Goal: Information Seeking & Learning: Learn about a topic

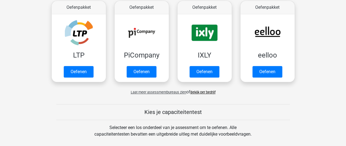
scroll to position [200, 0]
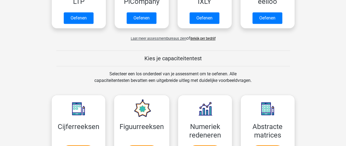
click at [201, 39] on link "Bekijk per bedrijf" at bounding box center [202, 38] width 25 height 4
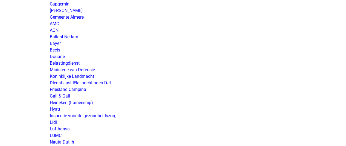
scroll to position [924, 0]
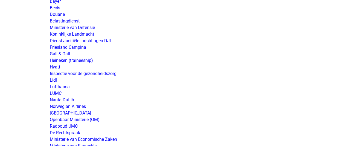
click at [82, 35] on link "Koninklijke Landmacht" at bounding box center [72, 33] width 44 height 5
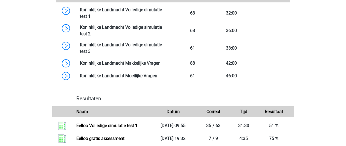
scroll to position [410, 0]
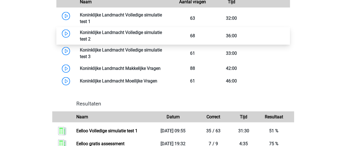
click at [91, 36] on link at bounding box center [91, 38] width 0 height 5
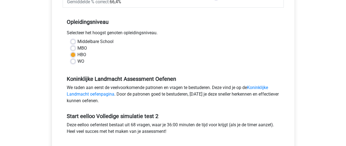
scroll to position [187, 0]
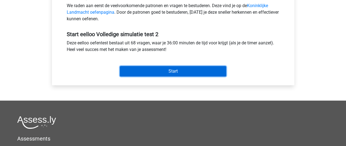
click at [181, 71] on input "Start" at bounding box center [173, 71] width 106 height 10
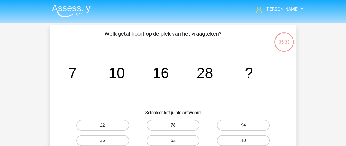
click at [176, 139] on label "52" at bounding box center [173, 140] width 53 height 11
click at [176, 140] on input "52" at bounding box center [175, 142] width 4 height 4
radio input "true"
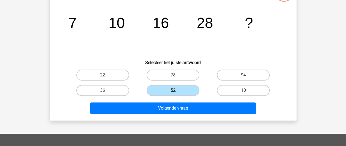
scroll to position [51, 0]
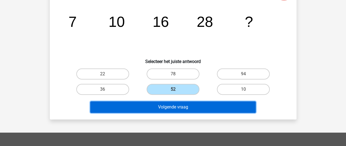
click at [176, 107] on button "Volgende vraag" at bounding box center [172, 106] width 165 height 11
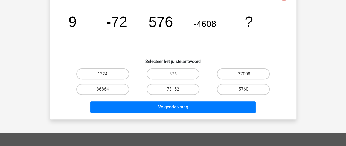
scroll to position [25, 0]
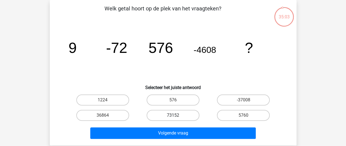
click at [166, 114] on label "73152" at bounding box center [173, 115] width 53 height 11
click at [173, 115] on input "73152" at bounding box center [175, 117] width 4 height 4
radio input "true"
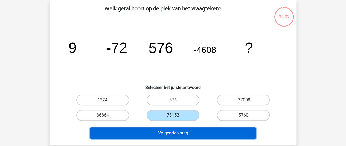
click at [168, 135] on button "Volgende vraag" at bounding box center [172, 132] width 165 height 11
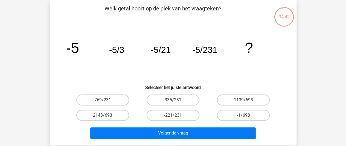
click at [178, 100] on label "335/231" at bounding box center [173, 99] width 53 height 11
click at [176, 100] on input "335/231" at bounding box center [175, 102] width 4 height 4
radio input "true"
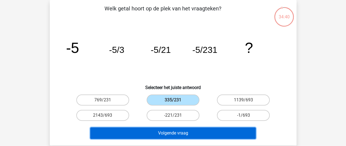
click at [174, 134] on button "Volgende vraag" at bounding box center [172, 132] width 165 height 11
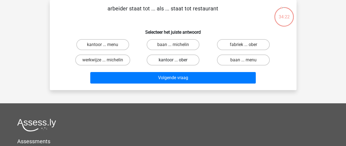
click at [170, 58] on label "kantoor ... ober" at bounding box center [173, 59] width 53 height 11
click at [173, 60] on input "kantoor ... ober" at bounding box center [175, 62] width 4 height 4
radio input "true"
click at [248, 43] on label "fabriek ... ober" at bounding box center [243, 44] width 53 height 11
click at [247, 45] on input "fabriek ... ober" at bounding box center [245, 47] width 4 height 4
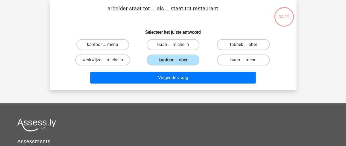
radio input "true"
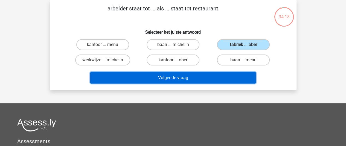
click at [203, 78] on button "Volgende vraag" at bounding box center [172, 77] width 165 height 11
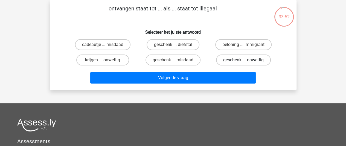
click at [245, 58] on label "geschenk ... onwettig" at bounding box center [243, 59] width 55 height 11
click at [245, 60] on input "geschenk ... onwettig" at bounding box center [245, 62] width 4 height 4
radio input "true"
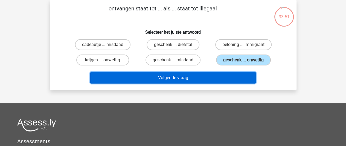
click at [231, 74] on button "Volgende vraag" at bounding box center [172, 77] width 165 height 11
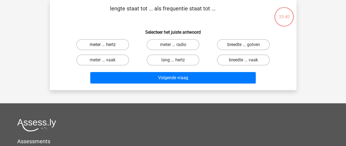
click at [113, 45] on label "meter ... hertz" at bounding box center [102, 44] width 53 height 11
click at [106, 45] on input "meter ... hertz" at bounding box center [105, 47] width 4 height 4
radio input "true"
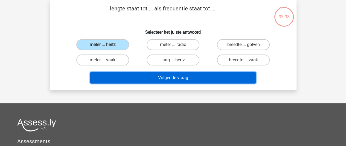
click at [180, 77] on button "Volgende vraag" at bounding box center [172, 77] width 165 height 11
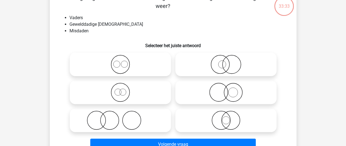
scroll to position [36, 0]
click at [229, 95] on icon at bounding box center [225, 92] width 97 height 19
click at [229, 90] on input "radio" at bounding box center [228, 88] width 4 height 4
radio input "true"
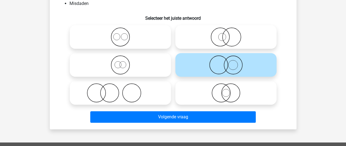
scroll to position [65, 0]
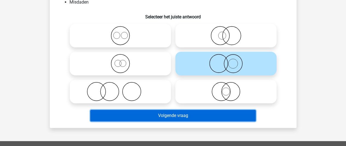
click at [218, 116] on button "Volgende vraag" at bounding box center [172, 115] width 165 height 11
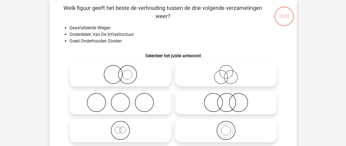
scroll to position [25, 0]
click at [218, 132] on icon at bounding box center [225, 130] width 97 height 19
click at [226, 128] on input "radio" at bounding box center [228, 126] width 4 height 4
radio input "true"
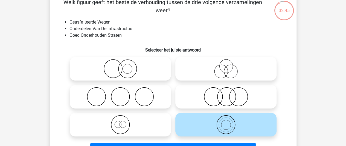
scroll to position [31, 0]
click at [126, 69] on icon at bounding box center [120, 68] width 97 height 19
click at [124, 66] on input "radio" at bounding box center [122, 65] width 4 height 4
radio input "true"
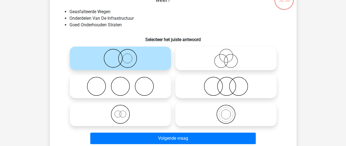
scroll to position [42, 0]
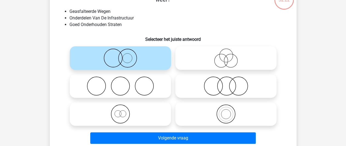
click at [226, 63] on icon at bounding box center [225, 57] width 97 height 19
click at [226, 55] on input "radio" at bounding box center [228, 54] width 4 height 4
radio input "true"
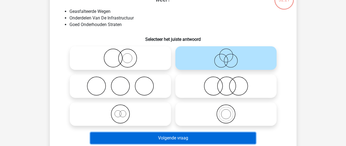
click at [195, 142] on button "Volgende vraag" at bounding box center [172, 137] width 165 height 11
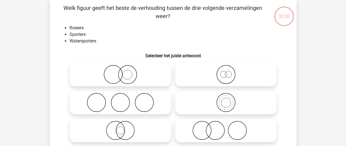
scroll to position [25, 0]
click at [218, 106] on icon at bounding box center [225, 102] width 97 height 19
click at [226, 100] on input "radio" at bounding box center [228, 99] width 4 height 4
radio input "true"
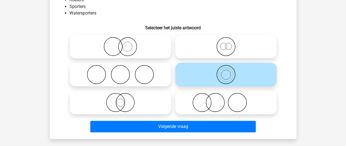
scroll to position [54, 0]
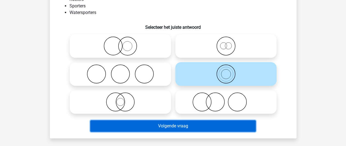
click at [215, 129] on button "Volgende vraag" at bounding box center [172, 125] width 165 height 11
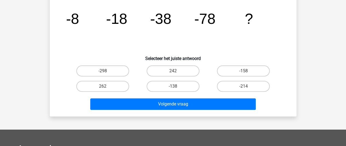
scroll to position [25, 0]
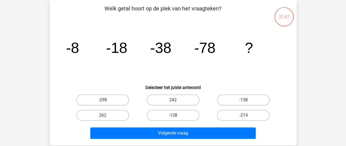
click at [245, 101] on input "-158" at bounding box center [245, 102] width 4 height 4
radio input "true"
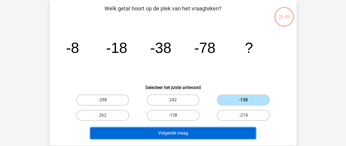
click at [202, 135] on button "Volgende vraag" at bounding box center [172, 132] width 165 height 11
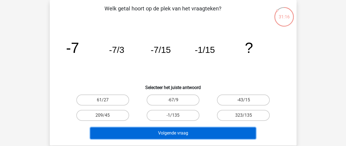
click at [207, 131] on button "Volgende vraag" at bounding box center [172, 132] width 165 height 11
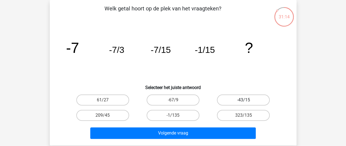
click at [227, 96] on label "-43/15" at bounding box center [243, 99] width 53 height 11
click at [243, 100] on input "-43/15" at bounding box center [245, 102] width 4 height 4
radio input "true"
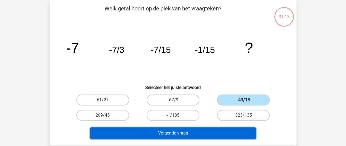
click at [213, 130] on button "Volgende vraag" at bounding box center [172, 132] width 165 height 11
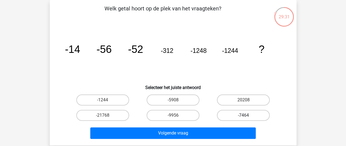
click at [232, 114] on label "-7464" at bounding box center [243, 115] width 53 height 11
click at [243, 115] on input "-7464" at bounding box center [245, 117] width 4 height 4
radio input "true"
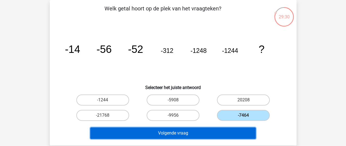
click at [217, 132] on button "Volgende vraag" at bounding box center [172, 132] width 165 height 11
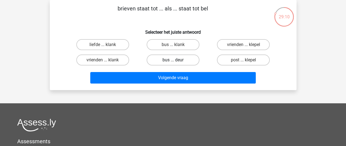
click at [179, 63] on label "bus ... deur" at bounding box center [173, 59] width 53 height 11
click at [176, 63] on input "bus ... deur" at bounding box center [175, 62] width 4 height 4
radio input "true"
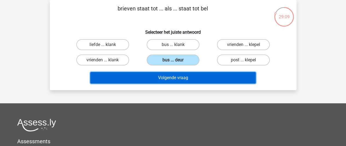
click at [179, 76] on button "Volgende vraag" at bounding box center [172, 77] width 165 height 11
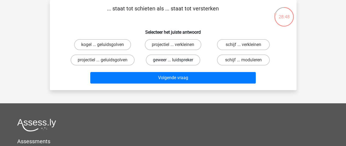
click at [179, 59] on label "geweer ... luidspreker" at bounding box center [173, 59] width 54 height 11
click at [176, 60] on input "geweer ... luidspreker" at bounding box center [175, 62] width 4 height 4
radio input "true"
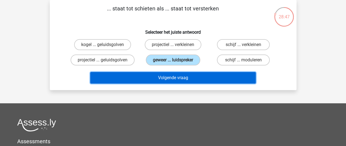
click at [180, 75] on button "Volgende vraag" at bounding box center [172, 77] width 165 height 11
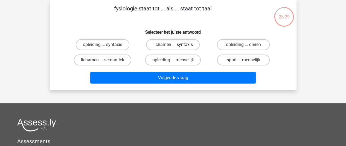
click at [177, 44] on label "lichamen ... syntaxis" at bounding box center [173, 44] width 54 height 11
click at [176, 45] on input "lichamen ... syntaxis" at bounding box center [175, 47] width 4 height 4
radio input "true"
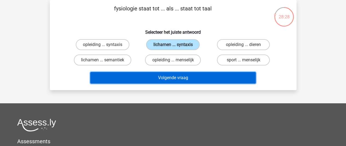
click at [183, 78] on button "Volgende vraag" at bounding box center [172, 77] width 165 height 11
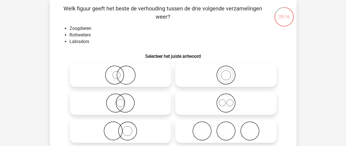
click at [224, 103] on icon at bounding box center [225, 102] width 97 height 19
click at [226, 100] on input "radio" at bounding box center [228, 99] width 4 height 4
radio input "true"
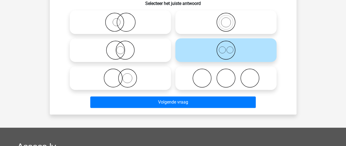
scroll to position [78, 0]
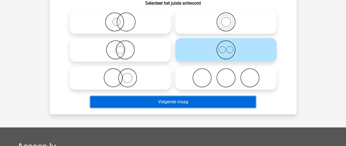
click at [218, 106] on button "Volgende vraag" at bounding box center [172, 101] width 165 height 11
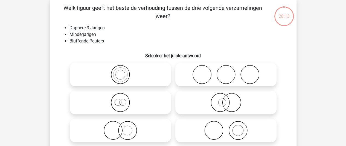
scroll to position [25, 0]
click at [121, 102] on icon at bounding box center [120, 102] width 97 height 19
click at [121, 100] on input "radio" at bounding box center [122, 99] width 4 height 4
radio input "true"
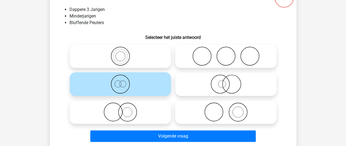
scroll to position [56, 0]
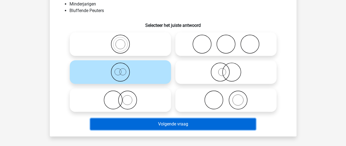
click at [187, 126] on button "Volgende vraag" at bounding box center [172, 123] width 165 height 11
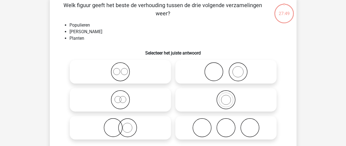
scroll to position [25, 0]
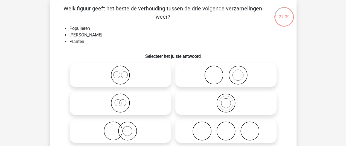
click at [240, 75] on icon at bounding box center [225, 74] width 97 height 19
click at [229, 72] on input "radio" at bounding box center [228, 71] width 4 height 4
radio input "true"
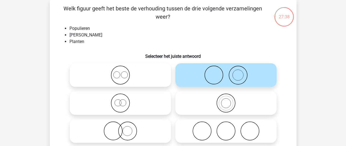
scroll to position [59, 0]
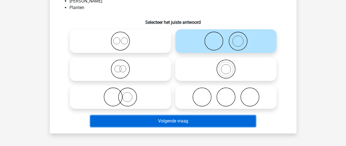
click at [181, 120] on button "Volgende vraag" at bounding box center [172, 120] width 165 height 11
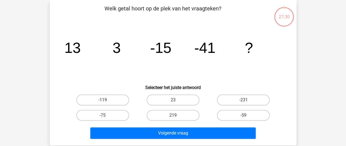
scroll to position [25, 0]
click at [104, 113] on label "-75" at bounding box center [102, 115] width 53 height 11
click at [104, 115] on input "-75" at bounding box center [105, 117] width 4 height 4
radio input "true"
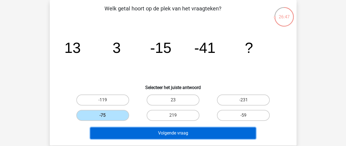
click at [137, 138] on button "Volgende vraag" at bounding box center [172, 132] width 165 height 11
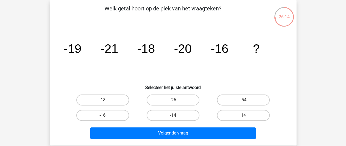
click at [174, 118] on input "-14" at bounding box center [175, 117] width 4 height 4
radio input "true"
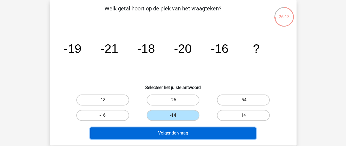
click at [174, 133] on button "Volgende vraag" at bounding box center [172, 132] width 165 height 11
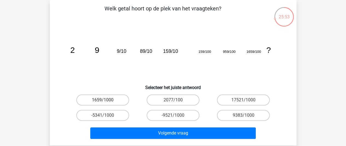
click at [100, 101] on label "1659/1000" at bounding box center [102, 99] width 53 height 11
click at [103, 101] on input "1659/1000" at bounding box center [105, 102] width 4 height 4
radio input "true"
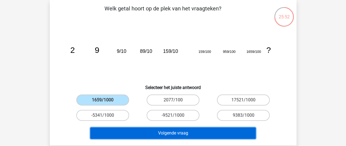
click at [135, 128] on button "Volgende vraag" at bounding box center [172, 132] width 165 height 11
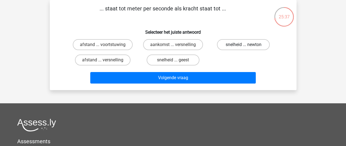
click at [239, 46] on label "snelheid ... newton" at bounding box center [243, 44] width 53 height 11
click at [243, 46] on input "snelheid ... newton" at bounding box center [245, 47] width 4 height 4
radio input "true"
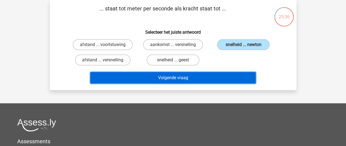
click at [216, 78] on button "Volgende vraag" at bounding box center [172, 77] width 165 height 11
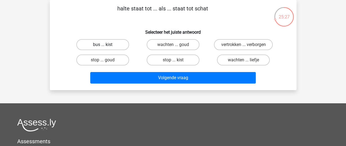
click at [112, 45] on label "bus ... kist" at bounding box center [102, 44] width 53 height 11
click at [106, 45] on input "bus ... kist" at bounding box center [105, 47] width 4 height 4
radio input "true"
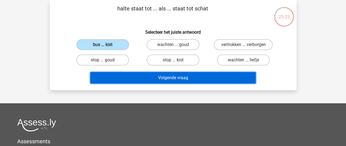
click at [151, 78] on button "Volgende vraag" at bounding box center [172, 77] width 165 height 11
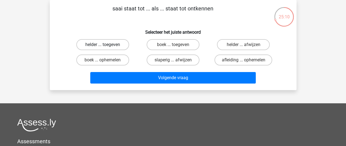
click at [107, 45] on label "helder ... toegeven" at bounding box center [102, 44] width 53 height 11
click at [106, 45] on input "helder ... toegeven" at bounding box center [105, 47] width 4 height 4
radio input "true"
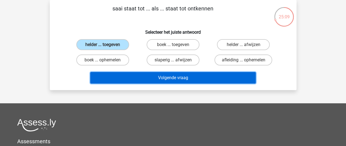
click at [142, 78] on button "Volgende vraag" at bounding box center [172, 77] width 165 height 11
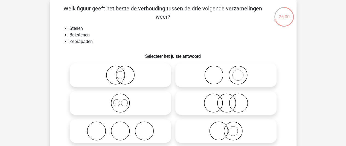
click at [229, 82] on icon at bounding box center [225, 74] width 97 height 19
click at [229, 72] on input "radio" at bounding box center [228, 71] width 4 height 4
radio input "true"
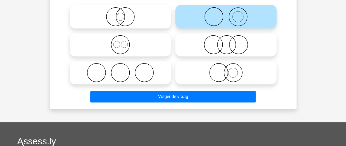
scroll to position [84, 0]
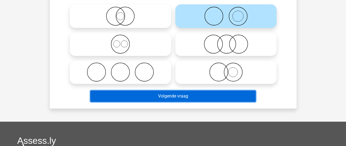
click at [200, 97] on button "Volgende vraag" at bounding box center [172, 95] width 165 height 11
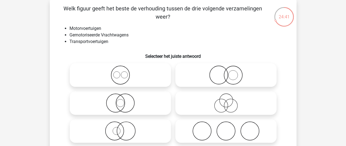
scroll to position [39, 0]
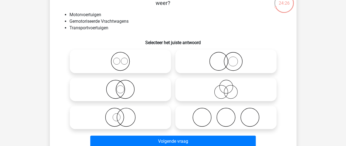
click at [120, 88] on icon at bounding box center [120, 89] width 97 height 19
click at [120, 86] on input "radio" at bounding box center [122, 85] width 4 height 4
radio input "true"
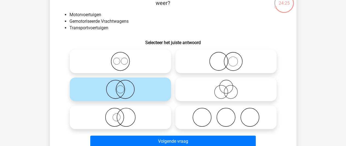
scroll to position [64, 0]
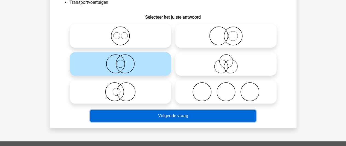
click at [166, 114] on button "Volgende vraag" at bounding box center [172, 115] width 165 height 11
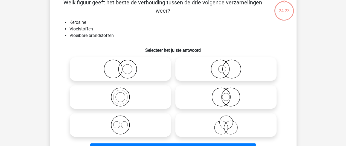
scroll to position [25, 0]
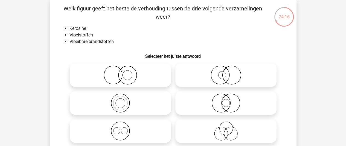
click at [123, 94] on circle at bounding box center [120, 103] width 18 height 18
click at [123, 97] on input "radio" at bounding box center [122, 99] width 4 height 4
radio input "true"
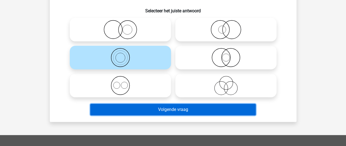
click at [142, 111] on button "Volgende vraag" at bounding box center [172, 109] width 165 height 11
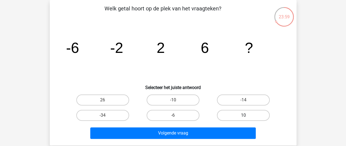
click at [233, 114] on label "10" at bounding box center [243, 115] width 53 height 11
click at [243, 115] on input "10" at bounding box center [245, 117] width 4 height 4
radio input "true"
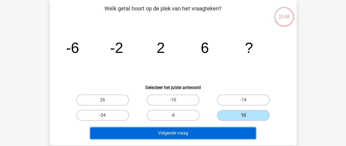
click at [217, 134] on button "Volgende vraag" at bounding box center [172, 132] width 165 height 11
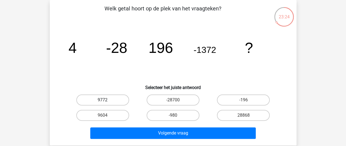
click at [106, 99] on label "9772" at bounding box center [102, 99] width 53 height 11
click at [106, 100] on input "9772" at bounding box center [105, 102] width 4 height 4
radio input "true"
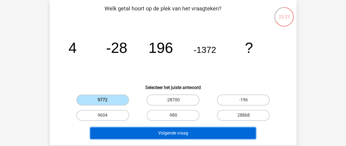
click at [133, 134] on button "Volgende vraag" at bounding box center [172, 132] width 165 height 11
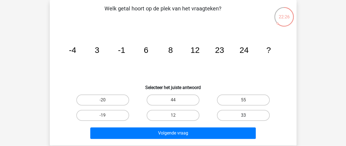
click at [224, 115] on label "33" at bounding box center [243, 115] width 53 height 11
click at [243, 115] on input "33" at bounding box center [245, 117] width 4 height 4
radio input "true"
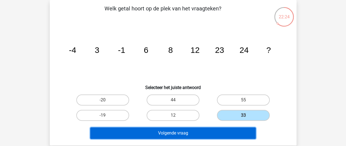
click at [218, 133] on button "Volgende vraag" at bounding box center [172, 132] width 165 height 11
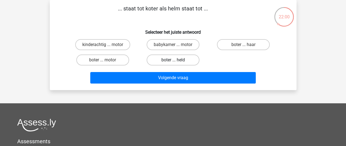
click at [177, 58] on label "boter ... held" at bounding box center [173, 59] width 53 height 11
click at [176, 60] on input "boter ... held" at bounding box center [175, 62] width 4 height 4
radio input "true"
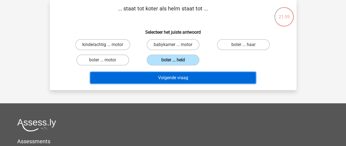
click at [177, 79] on button "Volgende vraag" at bounding box center [172, 77] width 165 height 11
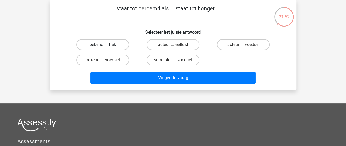
click at [99, 44] on label "bekend ... trek" at bounding box center [102, 44] width 53 height 11
click at [103, 45] on input "bekend ... trek" at bounding box center [105, 47] width 4 height 4
radio input "true"
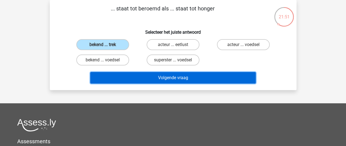
click at [156, 76] on button "Volgende vraag" at bounding box center [172, 77] width 165 height 11
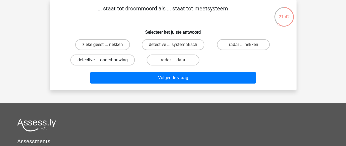
click at [115, 60] on label "detective ... onderbouwing" at bounding box center [102, 59] width 65 height 11
click at [106, 60] on input "detective ... onderbouwing" at bounding box center [105, 62] width 4 height 4
radio input "true"
click at [247, 46] on input "radar ... nekken" at bounding box center [245, 47] width 4 height 4
radio input "true"
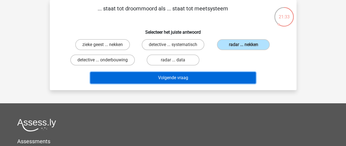
click at [228, 75] on button "Volgende vraag" at bounding box center [172, 77] width 165 height 11
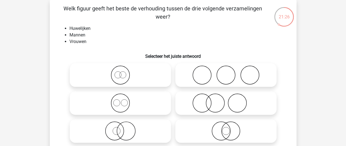
click at [124, 76] on icon at bounding box center [120, 74] width 97 height 19
click at [124, 72] on input "radio" at bounding box center [122, 71] width 4 height 4
radio input "true"
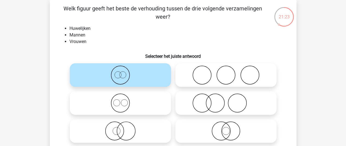
click at [126, 109] on icon at bounding box center [120, 102] width 97 height 19
click at [124, 100] on input "radio" at bounding box center [122, 99] width 4 height 4
radio input "true"
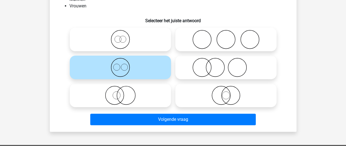
scroll to position [67, 0]
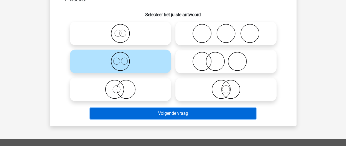
click at [138, 111] on button "Volgende vraag" at bounding box center [172, 112] width 165 height 11
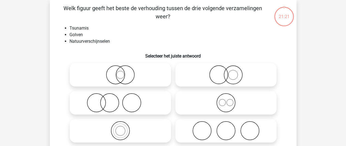
scroll to position [25, 0]
click at [131, 133] on icon at bounding box center [120, 130] width 97 height 19
click at [124, 128] on input "radio" at bounding box center [122, 126] width 4 height 4
radio input "true"
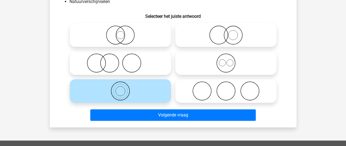
scroll to position [66, 0]
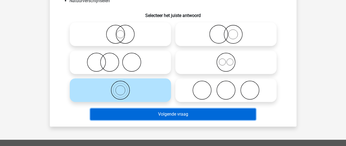
click at [159, 115] on button "Volgende vraag" at bounding box center [172, 113] width 165 height 11
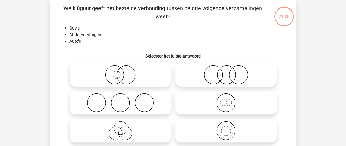
scroll to position [25, 0]
click at [230, 122] on icon at bounding box center [225, 130] width 97 height 19
click at [229, 124] on input "radio" at bounding box center [228, 126] width 4 height 4
radio input "true"
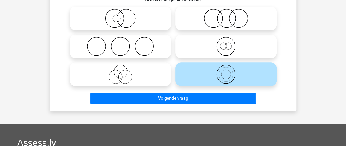
scroll to position [82, 0]
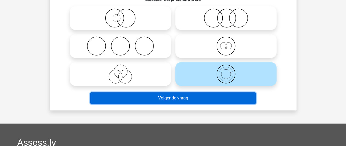
click at [222, 99] on button "Volgende vraag" at bounding box center [172, 97] width 165 height 11
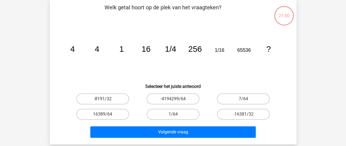
scroll to position [25, 0]
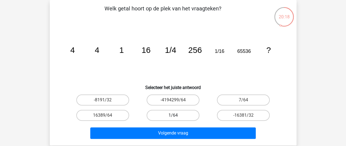
click at [178, 115] on label "1/64" at bounding box center [173, 115] width 53 height 11
click at [176, 115] on input "1/64" at bounding box center [175, 117] width 4 height 4
radio input "true"
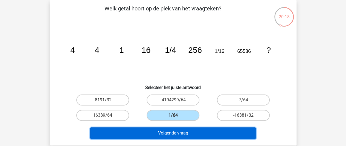
click at [178, 133] on button "Volgende vraag" at bounding box center [172, 132] width 165 height 11
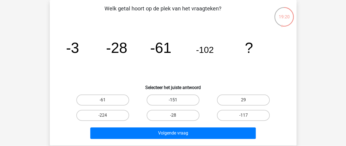
click at [158, 101] on label "-151" at bounding box center [173, 99] width 53 height 11
click at [173, 101] on input "-151" at bounding box center [175, 102] width 4 height 4
radio input "true"
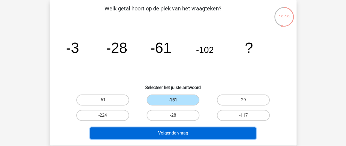
click at [157, 137] on button "Volgende vraag" at bounding box center [172, 132] width 165 height 11
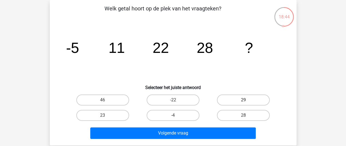
click at [245, 97] on label "29" at bounding box center [243, 99] width 53 height 11
click at [245, 100] on input "29" at bounding box center [245, 102] width 4 height 4
radio input "true"
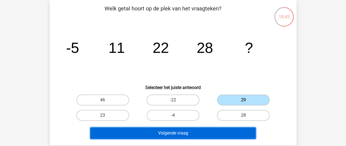
click at [226, 131] on button "Volgende vraag" at bounding box center [172, 132] width 165 height 11
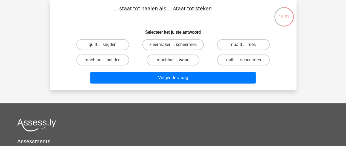
click at [256, 45] on label "naald ... mes" at bounding box center [243, 44] width 53 height 11
click at [247, 45] on input "naald ... mes" at bounding box center [245, 47] width 4 height 4
radio input "true"
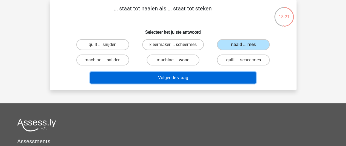
click at [174, 78] on button "Volgende vraag" at bounding box center [172, 77] width 165 height 11
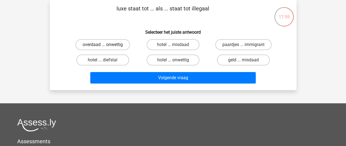
click at [123, 46] on label "overdaad ... onwettig" at bounding box center [102, 44] width 54 height 11
click at [106, 46] on input "overdaad ... onwettig" at bounding box center [105, 47] width 4 height 4
radio input "true"
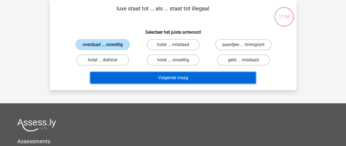
click at [145, 75] on button "Volgende vraag" at bounding box center [172, 77] width 165 height 11
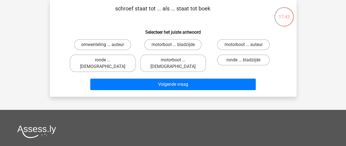
click at [174, 45] on input "motorboot ... bladzijde" at bounding box center [175, 47] width 4 height 4
radio input "true"
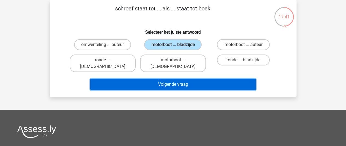
click at [176, 78] on button "Volgende vraag" at bounding box center [172, 83] width 165 height 11
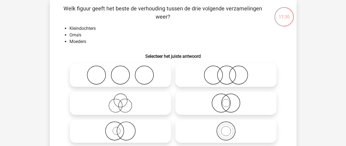
click at [120, 106] on icon at bounding box center [120, 102] width 97 height 19
click at [120, 100] on input "radio" at bounding box center [122, 99] width 4 height 4
radio input "true"
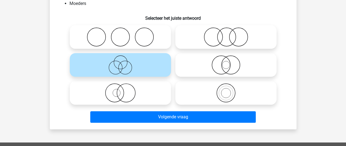
scroll to position [67, 0]
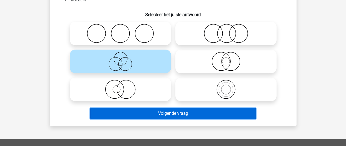
click at [170, 113] on button "Volgende vraag" at bounding box center [172, 112] width 165 height 11
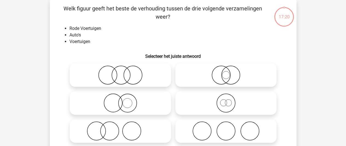
scroll to position [25, 0]
drag, startPoint x: 230, startPoint y: 103, endPoint x: 225, endPoint y: 75, distance: 28.9
click at [225, 75] on div at bounding box center [173, 103] width 211 height 84
click at [109, 75] on icon at bounding box center [120, 74] width 97 height 19
click at [120, 72] on input "radio" at bounding box center [122, 71] width 4 height 4
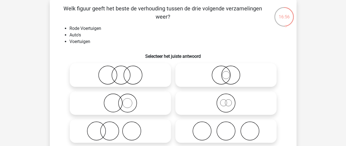
radio input "true"
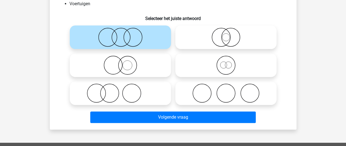
scroll to position [68, 0]
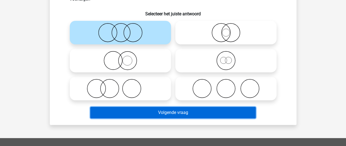
click at [175, 111] on button "Volgende vraag" at bounding box center [172, 112] width 165 height 11
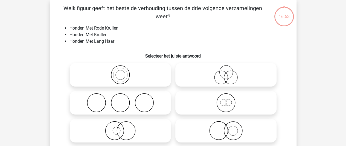
scroll to position [25, 0]
click at [228, 132] on icon at bounding box center [225, 130] width 97 height 19
click at [228, 128] on input "radio" at bounding box center [228, 126] width 4 height 4
radio input "true"
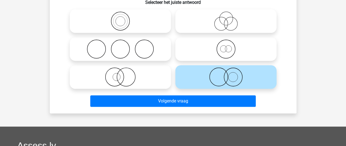
scroll to position [79, 0]
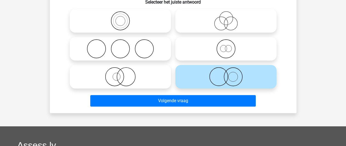
click at [143, 87] on label at bounding box center [120, 77] width 101 height 24
click at [124, 74] on input "radio" at bounding box center [122, 72] width 4 height 4
radio input "true"
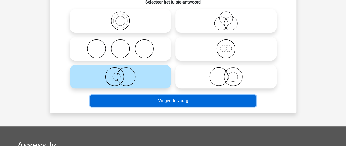
click at [148, 97] on button "Volgende vraag" at bounding box center [172, 100] width 165 height 11
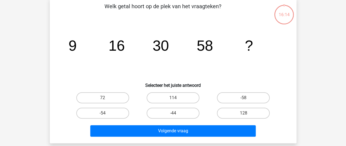
scroll to position [25, 0]
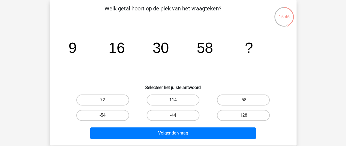
click at [177, 103] on label "114" at bounding box center [173, 99] width 53 height 11
click at [176, 103] on input "114" at bounding box center [175, 102] width 4 height 4
radio input "true"
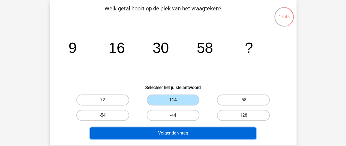
click at [178, 134] on button "Volgende vraag" at bounding box center [172, 132] width 165 height 11
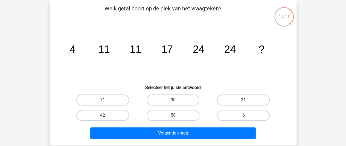
click at [120, 116] on label "42" at bounding box center [102, 115] width 53 height 11
click at [106, 116] on input "42" at bounding box center [105, 117] width 4 height 4
radio input "true"
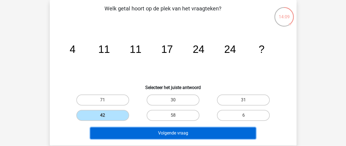
click at [203, 129] on button "Volgende vraag" at bounding box center [172, 132] width 165 height 11
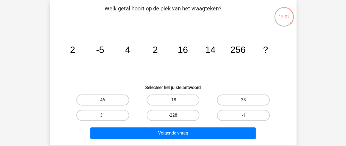
click at [182, 115] on label "-228" at bounding box center [173, 115] width 53 height 11
click at [176, 115] on input "-228" at bounding box center [175, 117] width 4 height 4
radio input "true"
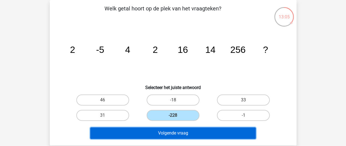
click at [180, 133] on button "Volgende vraag" at bounding box center [172, 132] width 165 height 11
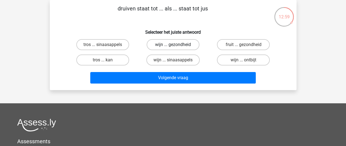
click at [163, 45] on label "wijn ... gezondheid" at bounding box center [173, 44] width 53 height 11
click at [173, 45] on input "wijn ... gezondheid" at bounding box center [175, 47] width 4 height 4
radio input "true"
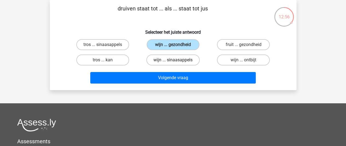
click at [173, 59] on label "wijn ... sinaasappels" at bounding box center [172, 59] width 53 height 11
click at [173, 60] on input "wijn ... sinaasappels" at bounding box center [175, 62] width 4 height 4
radio input "true"
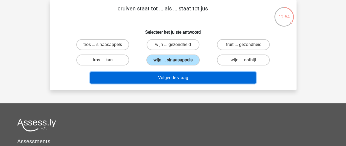
click at [182, 78] on button "Volgende vraag" at bounding box center [172, 77] width 165 height 11
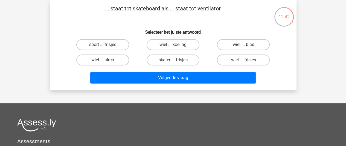
click at [241, 45] on label "wiel ... blad" at bounding box center [243, 44] width 53 height 11
click at [243, 45] on input "wiel ... blad" at bounding box center [245, 47] width 4 height 4
radio input "true"
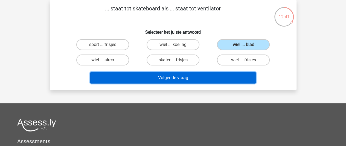
click at [209, 78] on button "Volgende vraag" at bounding box center [172, 77] width 165 height 11
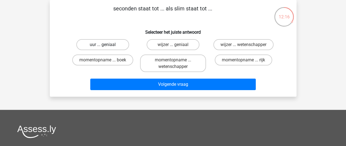
click at [116, 47] on label "uur ... geniaal" at bounding box center [102, 44] width 53 height 11
click at [106, 47] on input "uur ... geniaal" at bounding box center [105, 47] width 4 height 4
radio input "true"
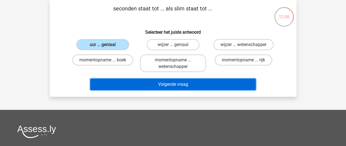
click at [158, 86] on button "Volgende vraag" at bounding box center [172, 83] width 165 height 11
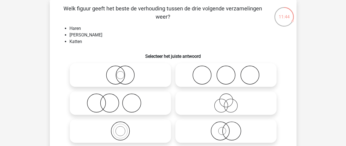
click at [218, 132] on icon at bounding box center [225, 130] width 97 height 19
click at [226, 128] on input "radio" at bounding box center [228, 126] width 4 height 4
radio input "true"
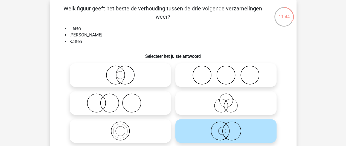
scroll to position [57, 0]
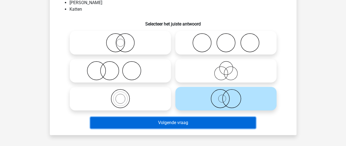
click at [215, 121] on button "Volgende vraag" at bounding box center [172, 122] width 165 height 11
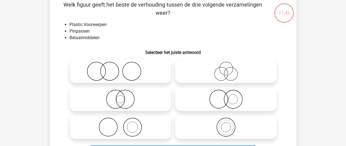
scroll to position [25, 0]
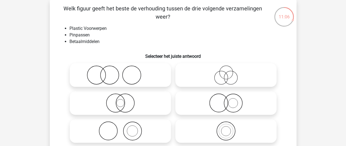
click at [227, 77] on icon at bounding box center [225, 74] width 97 height 19
click at [227, 72] on input "radio" at bounding box center [228, 71] width 4 height 4
radio input "true"
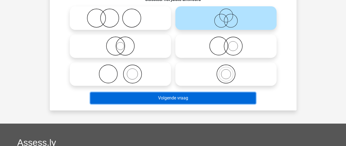
click at [182, 95] on button "Volgende vraag" at bounding box center [172, 97] width 165 height 11
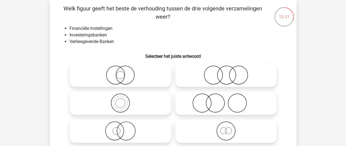
click at [126, 77] on icon at bounding box center [120, 74] width 97 height 19
click at [124, 72] on input "radio" at bounding box center [122, 71] width 4 height 4
radio input "true"
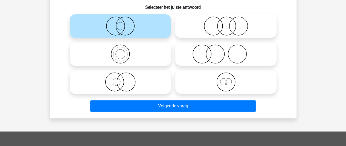
scroll to position [74, 0]
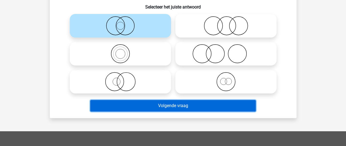
click at [160, 104] on button "Volgende vraag" at bounding box center [172, 105] width 165 height 11
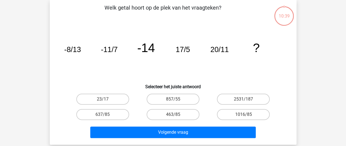
scroll to position [25, 0]
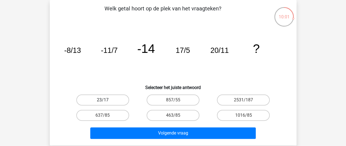
click at [94, 100] on label "23/17" at bounding box center [102, 99] width 53 height 11
click at [103, 100] on input "23/17" at bounding box center [105, 102] width 4 height 4
radio input "true"
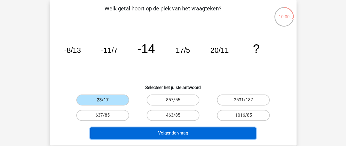
click at [153, 137] on button "Volgende vraag" at bounding box center [172, 132] width 165 height 11
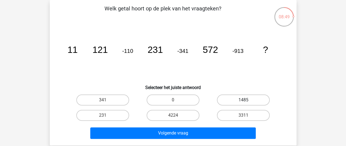
click at [247, 101] on label "1485" at bounding box center [243, 99] width 53 height 11
click at [247, 101] on input "1485" at bounding box center [245, 102] width 4 height 4
radio input "true"
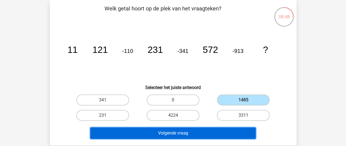
click at [215, 134] on button "Volgende vraag" at bounding box center [172, 132] width 165 height 11
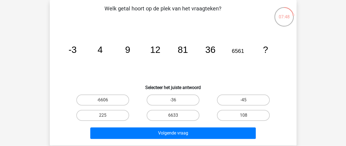
click at [174, 115] on input "6633" at bounding box center [175, 117] width 4 height 4
radio input "true"
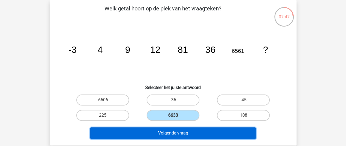
click at [175, 136] on button "Volgende vraag" at bounding box center [172, 132] width 165 height 11
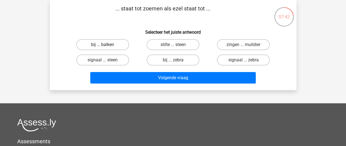
click at [106, 46] on label "bij ... balken" at bounding box center [102, 44] width 53 height 11
click at [106, 46] on input "bij ... balken" at bounding box center [105, 47] width 4 height 4
radio input "true"
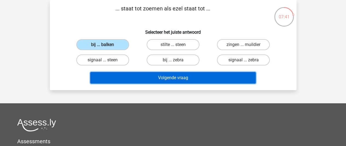
click at [139, 76] on button "Volgende vraag" at bounding box center [172, 77] width 165 height 11
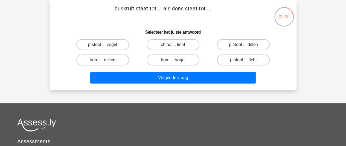
click at [168, 61] on label "bom ... vogel" at bounding box center [173, 59] width 53 height 11
click at [173, 61] on input "bom ... vogel" at bounding box center [175, 62] width 4 height 4
radio input "true"
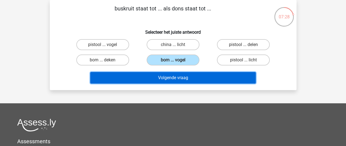
click at [183, 77] on button "Volgende vraag" at bounding box center [172, 77] width 165 height 11
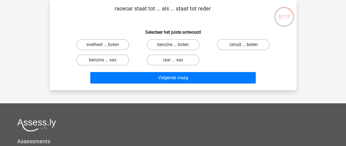
click at [243, 44] on label "circuit ... boten" at bounding box center [243, 44] width 53 height 11
click at [243, 45] on input "circuit ... boten" at bounding box center [245, 47] width 4 height 4
radio input "true"
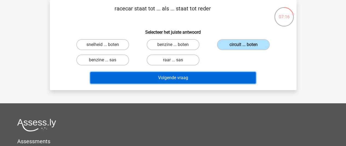
click at [199, 77] on button "Volgende vraag" at bounding box center [172, 77] width 165 height 11
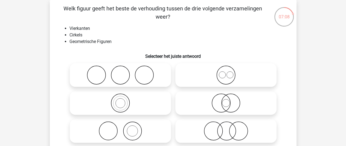
click at [228, 75] on icon at bounding box center [225, 74] width 97 height 19
click at [228, 72] on input "radio" at bounding box center [228, 71] width 4 height 4
radio input "true"
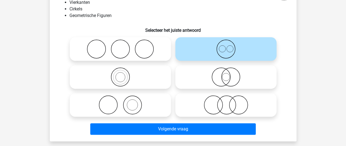
scroll to position [53, 0]
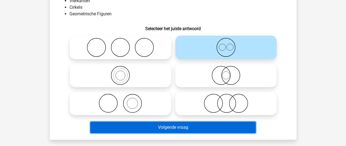
click at [177, 127] on button "Volgende vraag" at bounding box center [172, 126] width 165 height 11
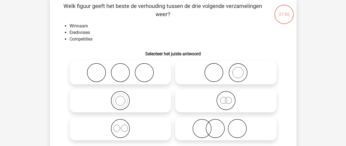
scroll to position [25, 0]
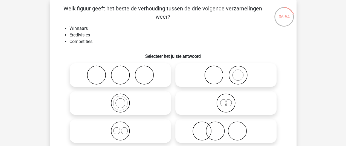
click at [124, 125] on icon at bounding box center [120, 130] width 97 height 19
click at [124, 125] on input "radio" at bounding box center [122, 126] width 4 height 4
radio input "true"
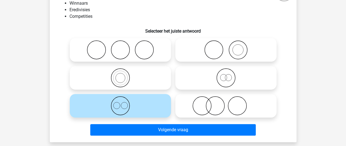
scroll to position [51, 0]
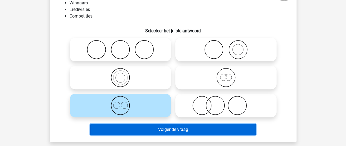
click at [144, 132] on button "Volgende vraag" at bounding box center [172, 129] width 165 height 11
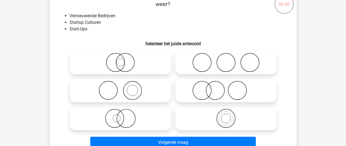
scroll to position [38, 0]
click at [219, 107] on label at bounding box center [225, 118] width 101 height 24
click at [226, 112] on input "radio" at bounding box center [228, 114] width 4 height 4
radio input "true"
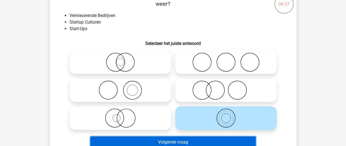
click at [195, 141] on button "Volgende vraag" at bounding box center [172, 141] width 165 height 11
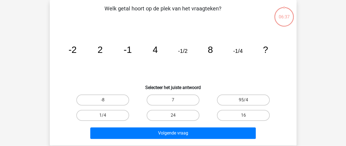
scroll to position [25, 0]
click at [239, 120] on label "16" at bounding box center [243, 115] width 53 height 11
click at [243, 119] on input "16" at bounding box center [245, 117] width 4 height 4
radio input "true"
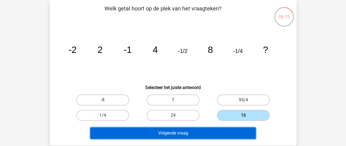
click at [223, 133] on button "Volgende vraag" at bounding box center [172, 132] width 165 height 11
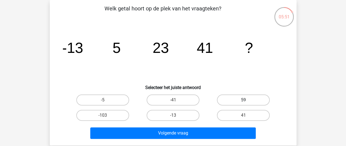
click at [232, 98] on label "59" at bounding box center [243, 99] width 53 height 11
click at [243, 100] on input "59" at bounding box center [245, 102] width 4 height 4
radio input "true"
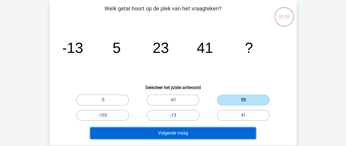
click at [222, 129] on button "Volgende vraag" at bounding box center [172, 132] width 165 height 11
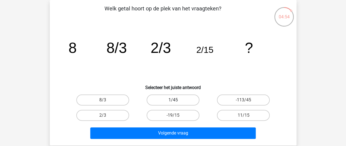
click at [172, 100] on label "1/45" at bounding box center [173, 99] width 53 height 11
click at [173, 100] on input "1/45" at bounding box center [175, 102] width 4 height 4
radio input "true"
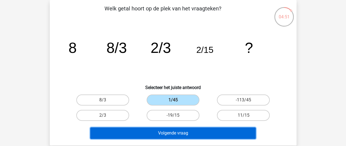
click at [199, 133] on button "Volgende vraag" at bounding box center [172, 132] width 165 height 11
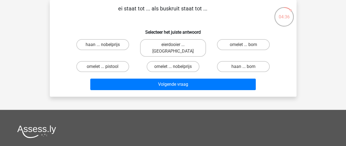
click at [246, 45] on input "omelet ... bom" at bounding box center [245, 47] width 4 height 4
radio input "true"
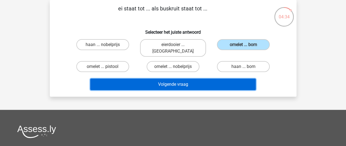
click at [202, 78] on button "Volgende vraag" at bounding box center [172, 83] width 165 height 11
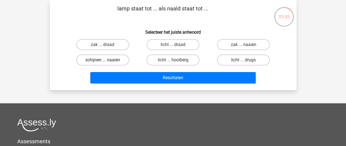
click at [121, 61] on label "schijnen ... naaien" at bounding box center [102, 59] width 53 height 11
click at [106, 61] on input "schijnen ... naaien" at bounding box center [105, 62] width 4 height 4
radio input "true"
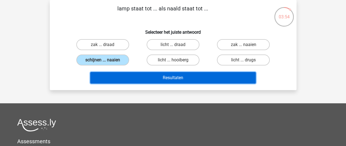
click at [154, 79] on button "Resultaten" at bounding box center [172, 77] width 165 height 11
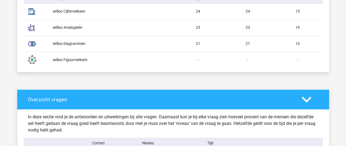
scroll to position [285, 0]
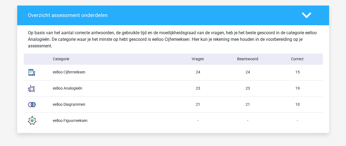
click at [74, 105] on div "eelloo Diagrammen" at bounding box center [111, 104] width 124 height 6
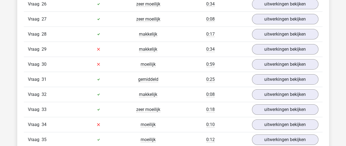
scroll to position [867, 0]
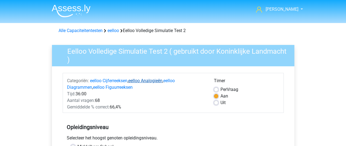
click at [144, 82] on link "eelloo Analogieën" at bounding box center [145, 80] width 34 height 5
click at [84, 31] on link "Alle Capaciteitentesten" at bounding box center [81, 30] width 44 height 5
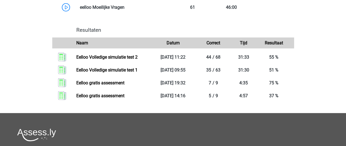
scroll to position [767, 0]
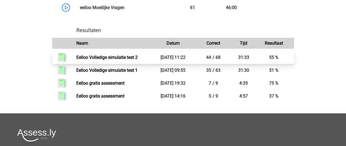
click at [127, 60] on link "Eelloo Volledige simulatie test 2" at bounding box center [106, 57] width 61 height 5
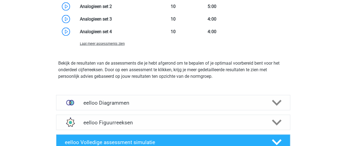
scroll to position [590, 0]
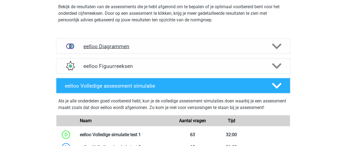
click at [278, 45] on icon at bounding box center [277, 47] width 10 height 10
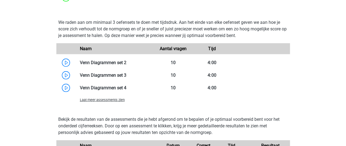
scroll to position [722, 0]
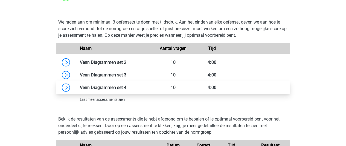
click at [126, 87] on link at bounding box center [126, 87] width 0 height 5
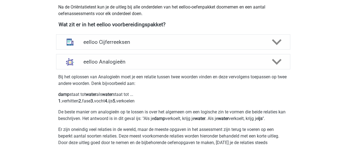
scroll to position [0, 0]
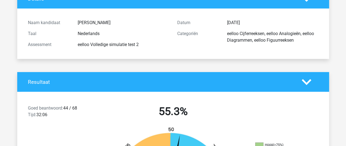
scroll to position [50, 0]
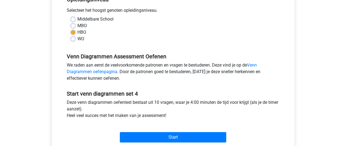
scroll to position [121, 0]
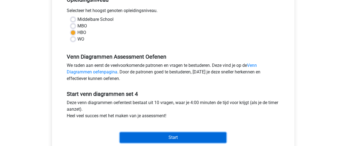
click at [173, 135] on input "Start" at bounding box center [173, 137] width 106 height 10
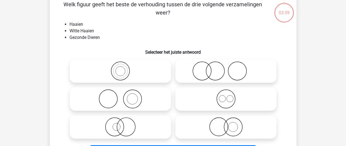
scroll to position [29, 0]
click at [117, 128] on circle at bounding box center [126, 127] width 18 height 18
click at [120, 124] on input "radio" at bounding box center [122, 123] width 4 height 4
radio input "true"
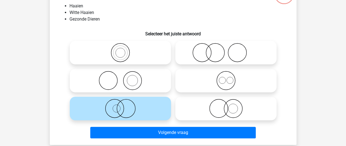
scroll to position [48, 0]
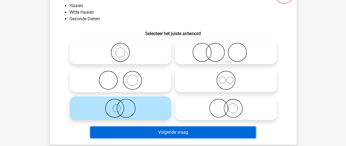
click at [177, 132] on button "Volgende vraag" at bounding box center [172, 131] width 165 height 11
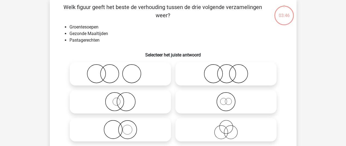
scroll to position [25, 0]
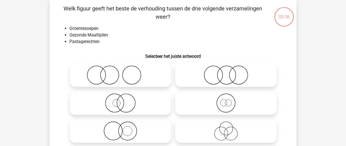
click at [224, 74] on icon at bounding box center [225, 74] width 97 height 19
click at [226, 72] on input "radio" at bounding box center [228, 71] width 4 height 4
radio input "true"
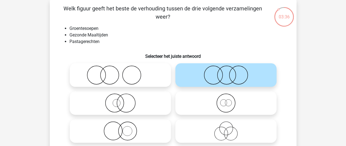
scroll to position [54, 0]
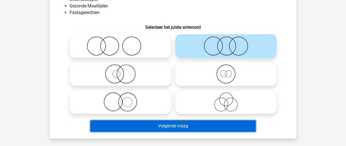
click at [183, 124] on button "Volgende vraag" at bounding box center [172, 125] width 165 height 11
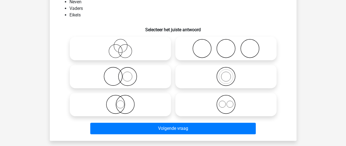
scroll to position [41, 0]
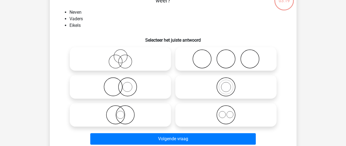
click at [124, 60] on icon at bounding box center [120, 58] width 97 height 19
click at [124, 56] on input "radio" at bounding box center [122, 55] width 4 height 4
radio input "true"
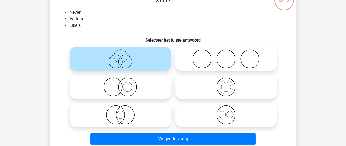
scroll to position [46, 0]
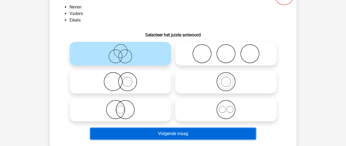
click at [164, 131] on button "Volgende vraag" at bounding box center [172, 133] width 165 height 11
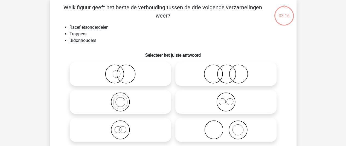
scroll to position [25, 0]
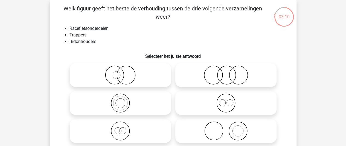
click at [223, 113] on label at bounding box center [225, 103] width 101 height 24
click at [226, 100] on input "radio" at bounding box center [228, 99] width 4 height 4
radio input "true"
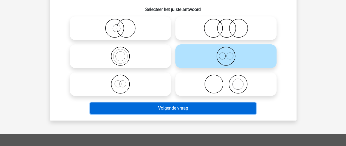
click at [221, 110] on button "Volgende vraag" at bounding box center [172, 107] width 165 height 11
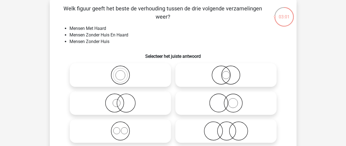
click at [228, 126] on input "radio" at bounding box center [228, 126] width 4 height 4
radio input "true"
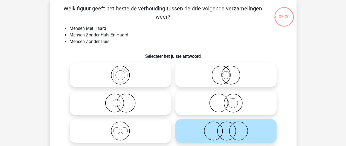
scroll to position [62, 0]
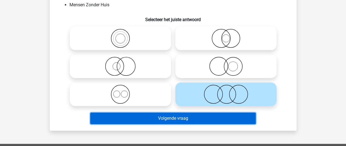
click at [203, 118] on button "Volgende vraag" at bounding box center [172, 117] width 165 height 11
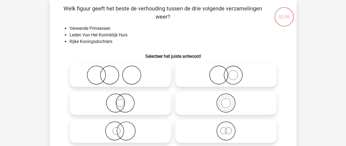
scroll to position [30, 0]
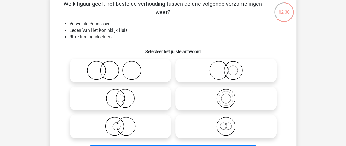
click at [224, 122] on icon at bounding box center [225, 125] width 97 height 19
click at [226, 122] on input "radio" at bounding box center [228, 122] width 4 height 4
radio input "true"
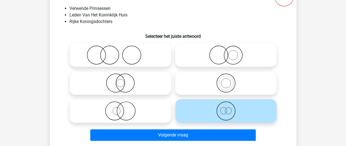
scroll to position [45, 0]
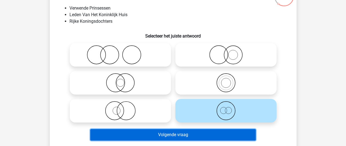
click at [209, 132] on button "Volgende vraag" at bounding box center [172, 134] width 165 height 11
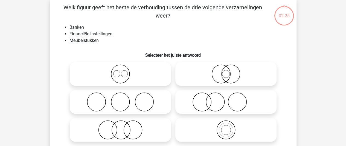
scroll to position [25, 0]
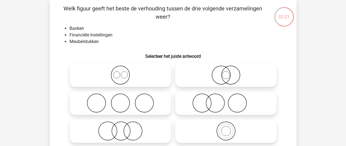
click at [117, 132] on icon at bounding box center [120, 130] width 97 height 19
click at [120, 128] on input "radio" at bounding box center [122, 126] width 4 height 4
radio input "true"
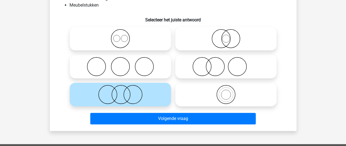
scroll to position [62, 0]
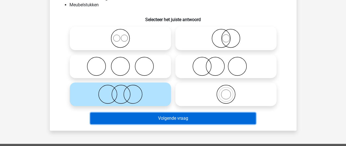
click at [124, 120] on button "Volgende vraag" at bounding box center [172, 117] width 165 height 11
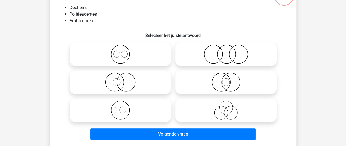
scroll to position [46, 0]
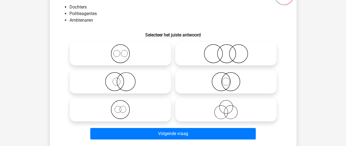
click at [121, 82] on icon at bounding box center [120, 81] width 97 height 19
click at [121, 79] on input "radio" at bounding box center [122, 77] width 4 height 4
radio input "true"
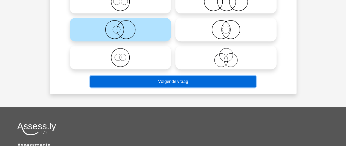
click at [121, 82] on button "Volgende vraag" at bounding box center [172, 81] width 165 height 11
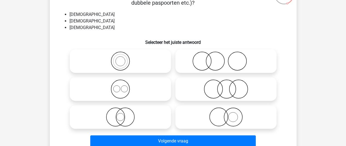
scroll to position [49, 0]
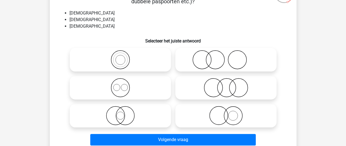
click at [122, 89] on icon at bounding box center [120, 87] width 97 height 19
click at [122, 85] on input "radio" at bounding box center [122, 83] width 4 height 4
radio input "true"
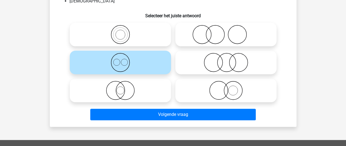
scroll to position [74, 0]
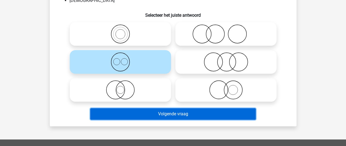
click at [134, 114] on button "Volgende vraag" at bounding box center [172, 113] width 165 height 11
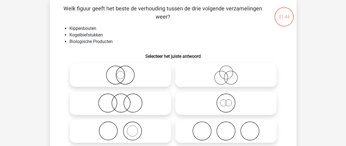
scroll to position [36, 0]
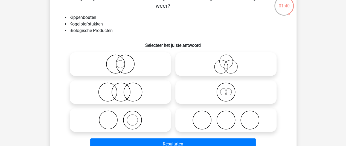
click at [119, 96] on icon at bounding box center [120, 91] width 97 height 19
click at [120, 89] on input "radio" at bounding box center [122, 88] width 4 height 4
radio input "true"
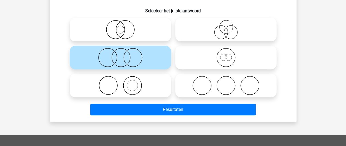
scroll to position [73, 0]
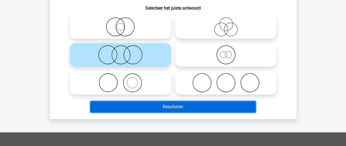
click at [120, 106] on button "Resultaten" at bounding box center [172, 106] width 165 height 11
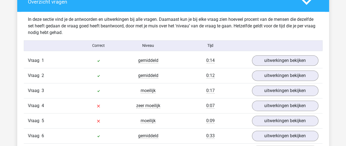
scroll to position [361, 0]
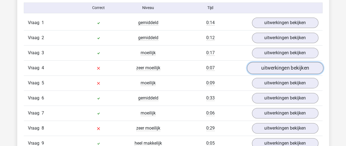
click at [280, 65] on link "uitwerkingen bekijken" at bounding box center [285, 68] width 76 height 12
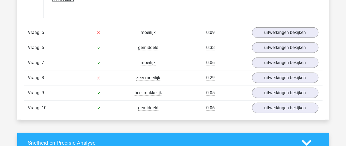
scroll to position [656, 0]
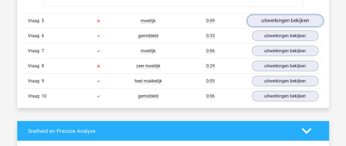
click at [284, 19] on link "uitwerkingen bekijken" at bounding box center [285, 21] width 76 height 12
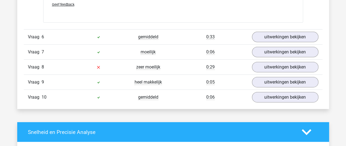
scroll to position [871, 0]
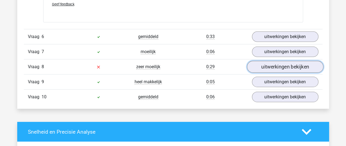
click at [268, 65] on link "uitwerkingen bekijken" at bounding box center [285, 67] width 76 height 12
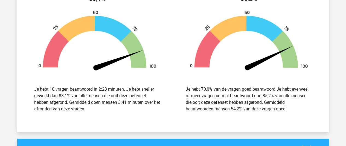
scroll to position [1247, 0]
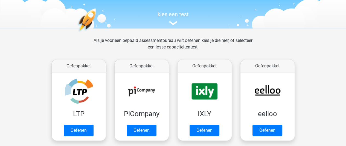
scroll to position [41, 0]
